Goal: Check status: Check status

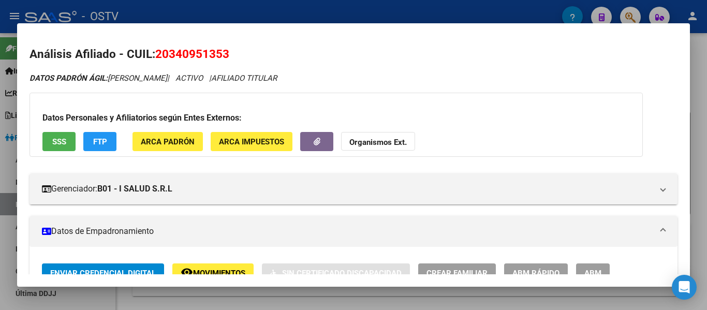
scroll to position [518, 0]
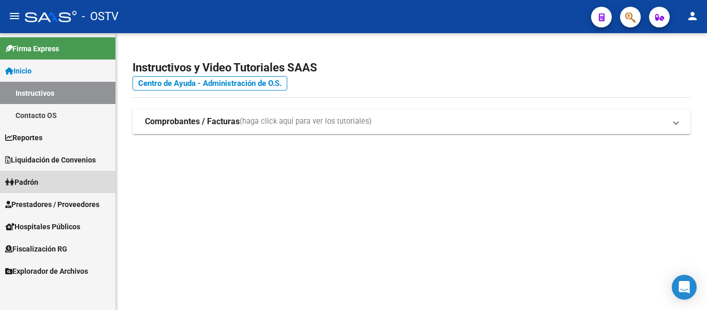
click at [36, 181] on span "Padrón" at bounding box center [21, 181] width 33 height 11
click at [34, 181] on span "Padrón" at bounding box center [21, 181] width 33 height 11
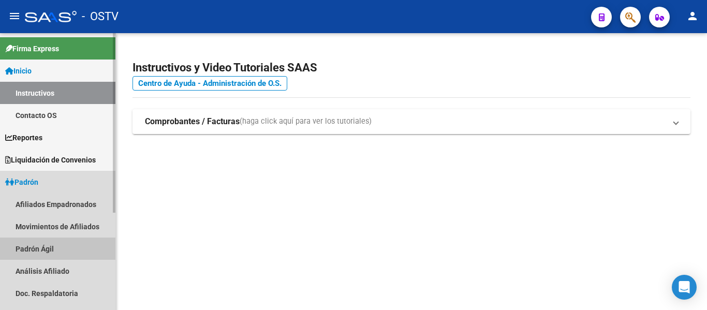
click at [42, 246] on link "Padrón Ágil" at bounding box center [57, 249] width 115 height 22
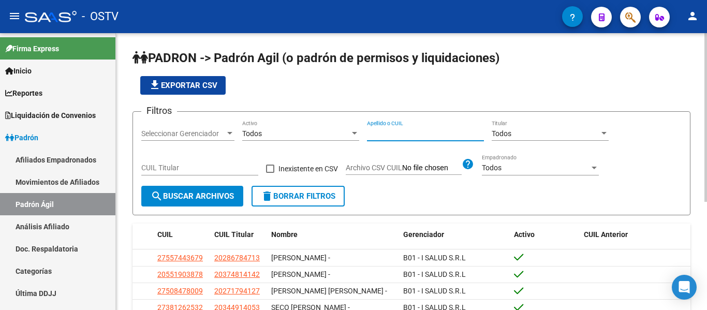
click at [374, 132] on input "Apellido o CUIL" at bounding box center [425, 133] width 117 height 9
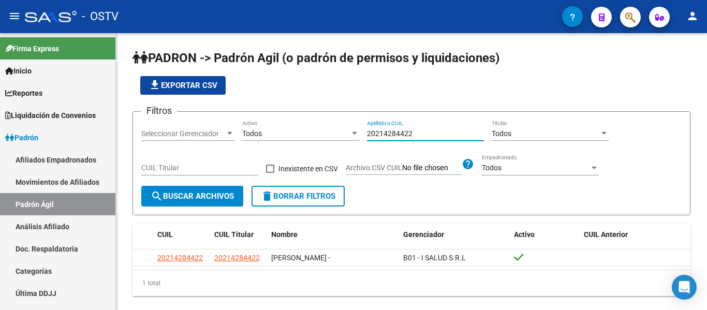
type input "20214284422"
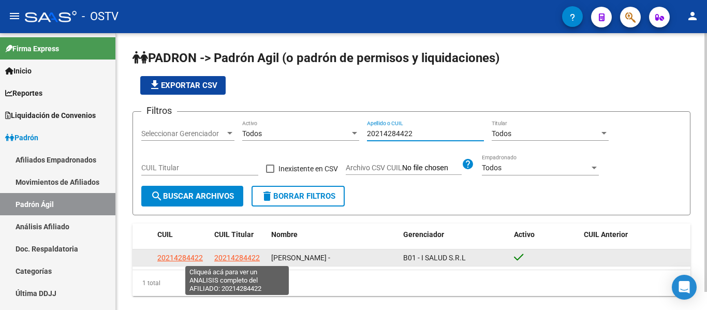
click at [225, 261] on span "20214284422" at bounding box center [237, 258] width 46 height 8
type textarea "20214284422"
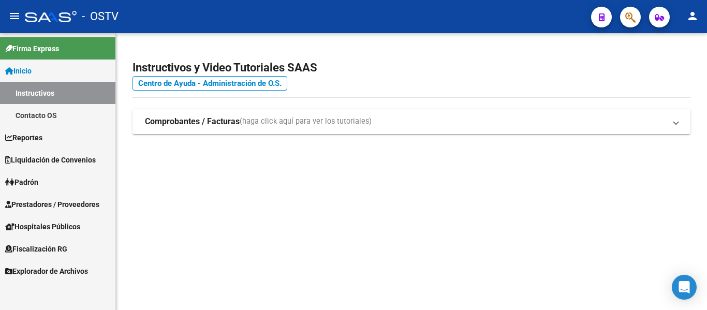
click at [38, 182] on span "Padrón" at bounding box center [21, 181] width 33 height 11
click at [56, 184] on link "Padrón" at bounding box center [57, 182] width 115 height 22
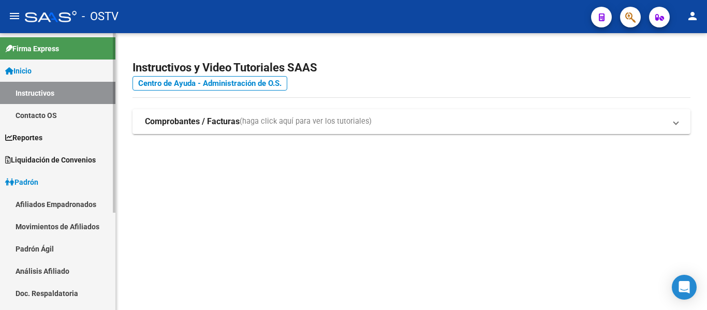
click at [67, 247] on link "Padrón Ágil" at bounding box center [57, 249] width 115 height 22
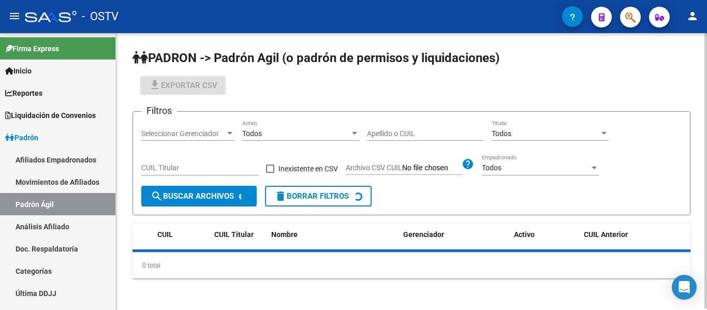
click at [402, 134] on input "Apellido o CUIL" at bounding box center [425, 133] width 117 height 9
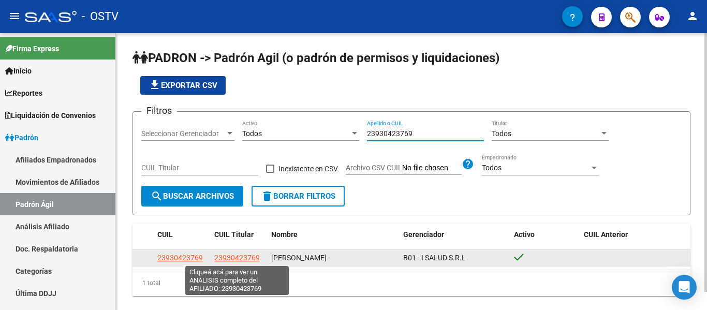
type input "23930423769"
click at [230, 254] on span "23930423769" at bounding box center [237, 258] width 46 height 8
type textarea "23930423769"
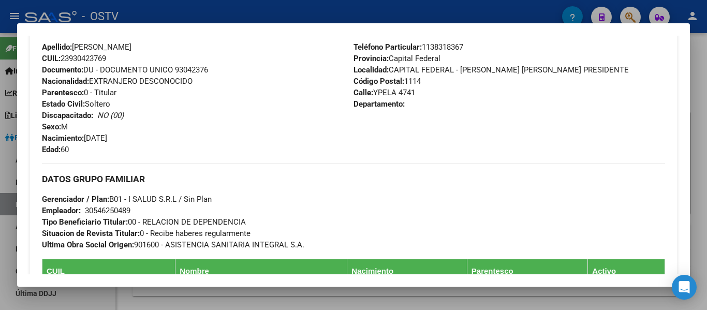
scroll to position [563, 0]
